Goal: Check status: Check status

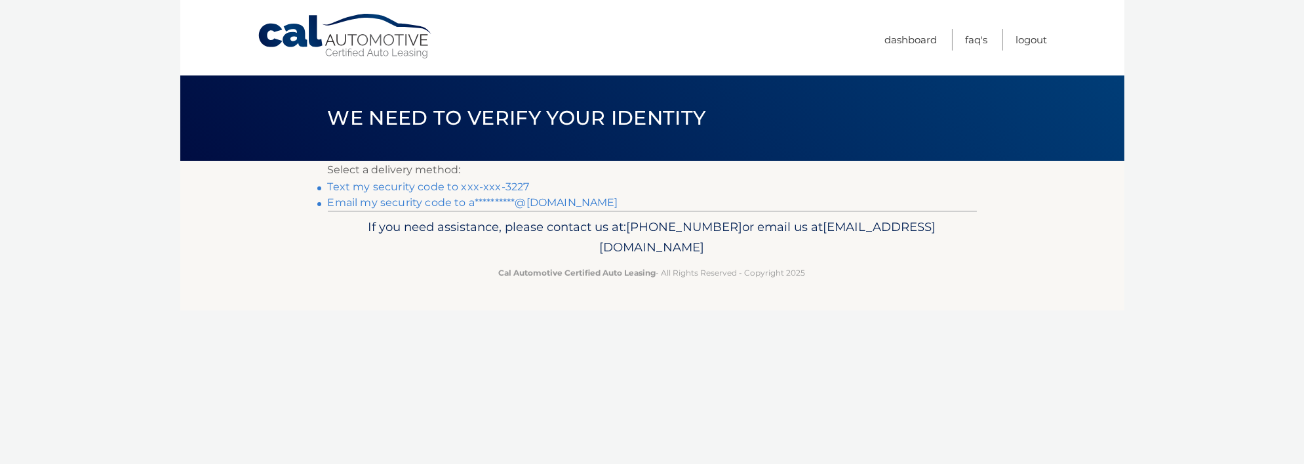
click at [395, 182] on link "Text my security code to xxx-xxx-3227" at bounding box center [429, 186] width 202 height 12
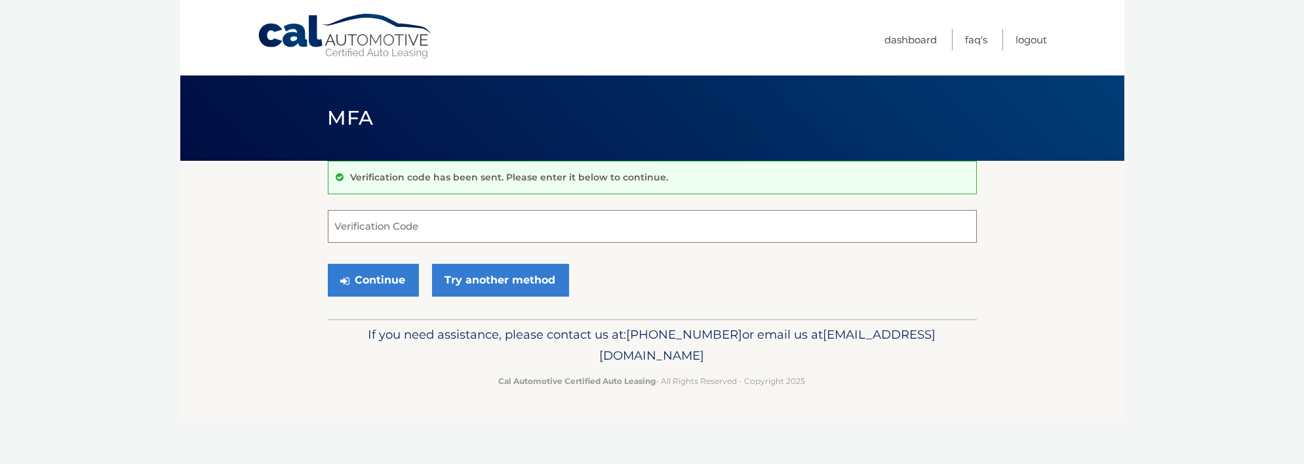
click at [395, 222] on input "Verification Code" at bounding box center [652, 226] width 649 height 33
type input "553522"
click at [383, 281] on button "Continue" at bounding box center [373, 280] width 91 height 33
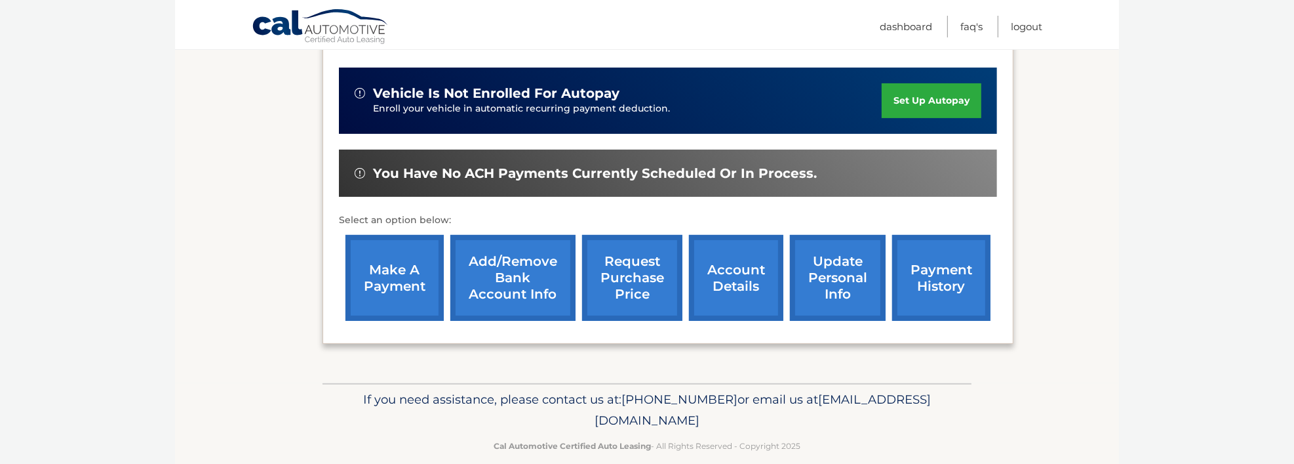
scroll to position [329, 0]
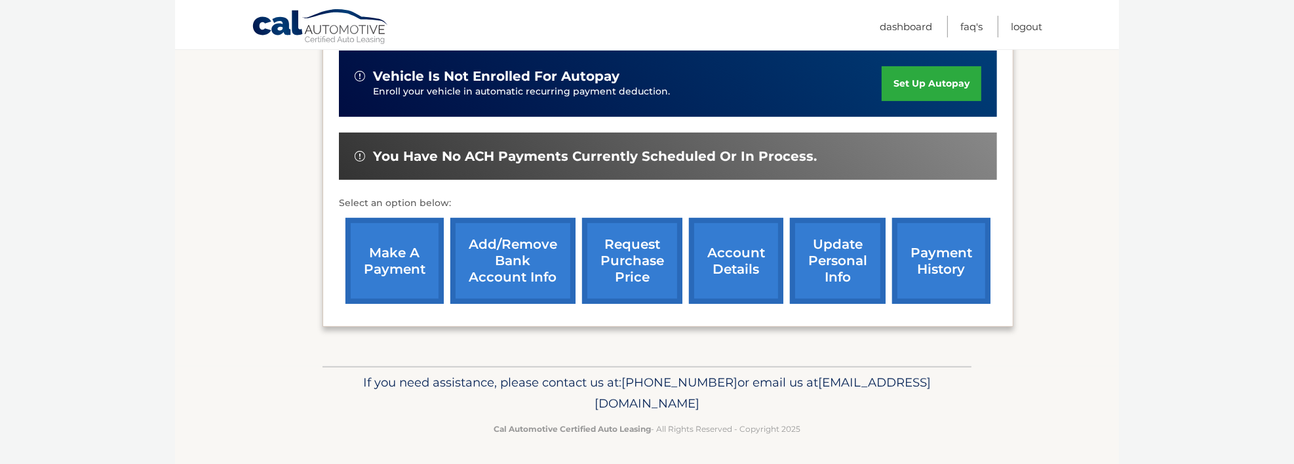
click at [944, 254] on link "payment history" at bounding box center [941, 261] width 98 height 86
